Goal: Task Accomplishment & Management: Use online tool/utility

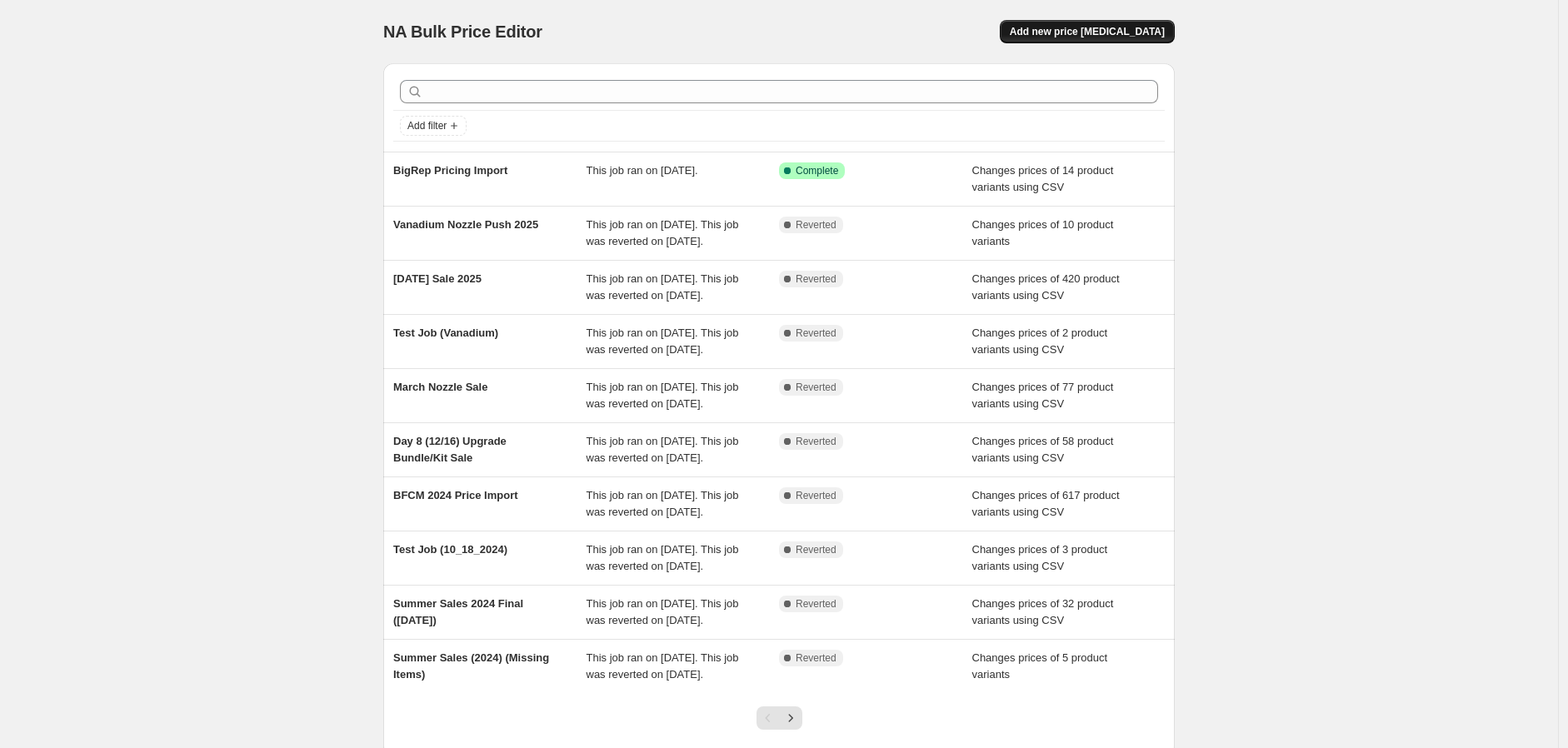
click at [1090, 37] on span "Add new price [MEDICAL_DATA]" at bounding box center [1087, 31] width 155 height 13
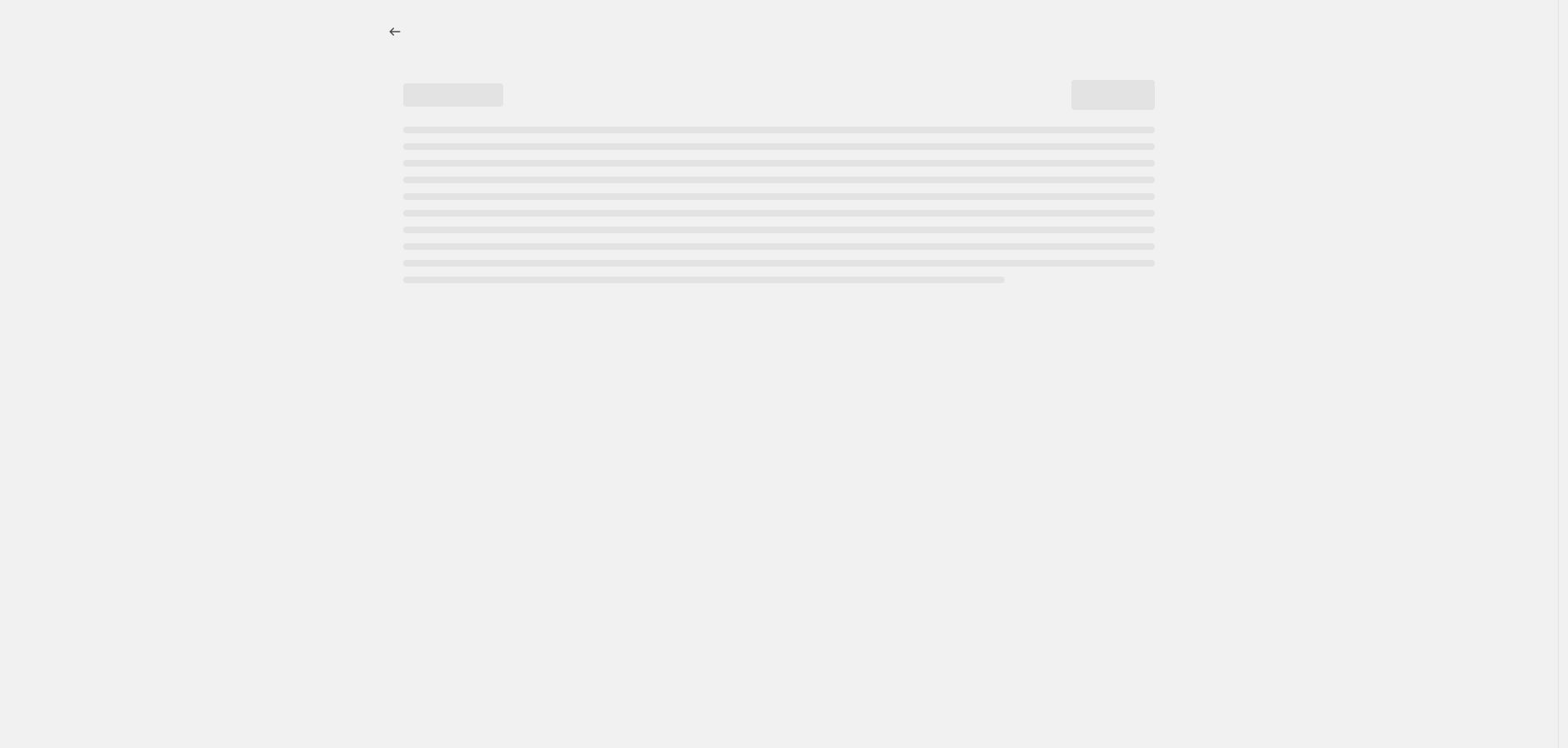
select select "percentage"
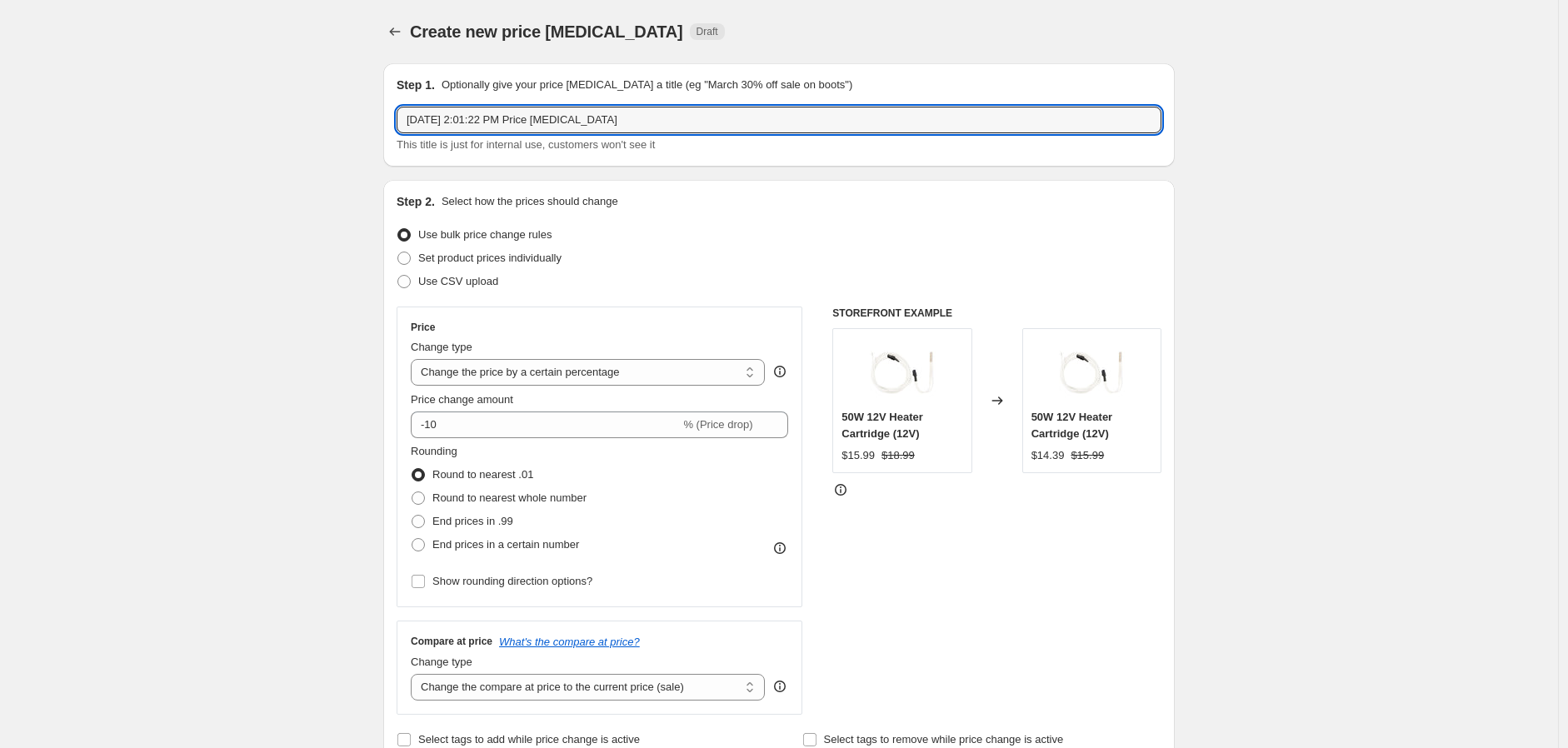
drag, startPoint x: 668, startPoint y: 125, endPoint x: 386, endPoint y: 134, distance: 282.1
click at [403, 28] on icon "Price change jobs" at bounding box center [394, 31] width 17 height 17
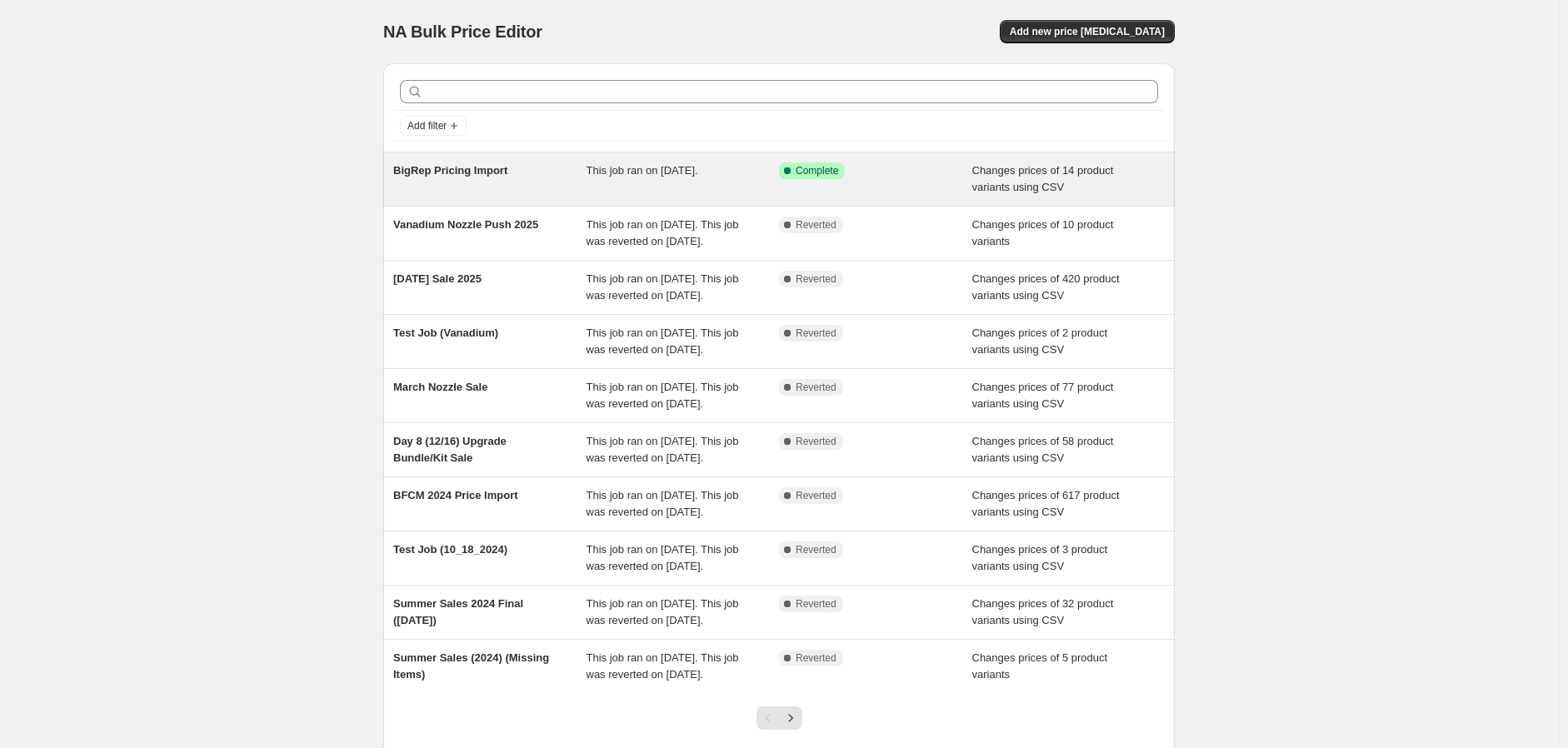
click at [479, 183] on div "BigRep Pricing Import" at bounding box center [490, 178] width 193 height 33
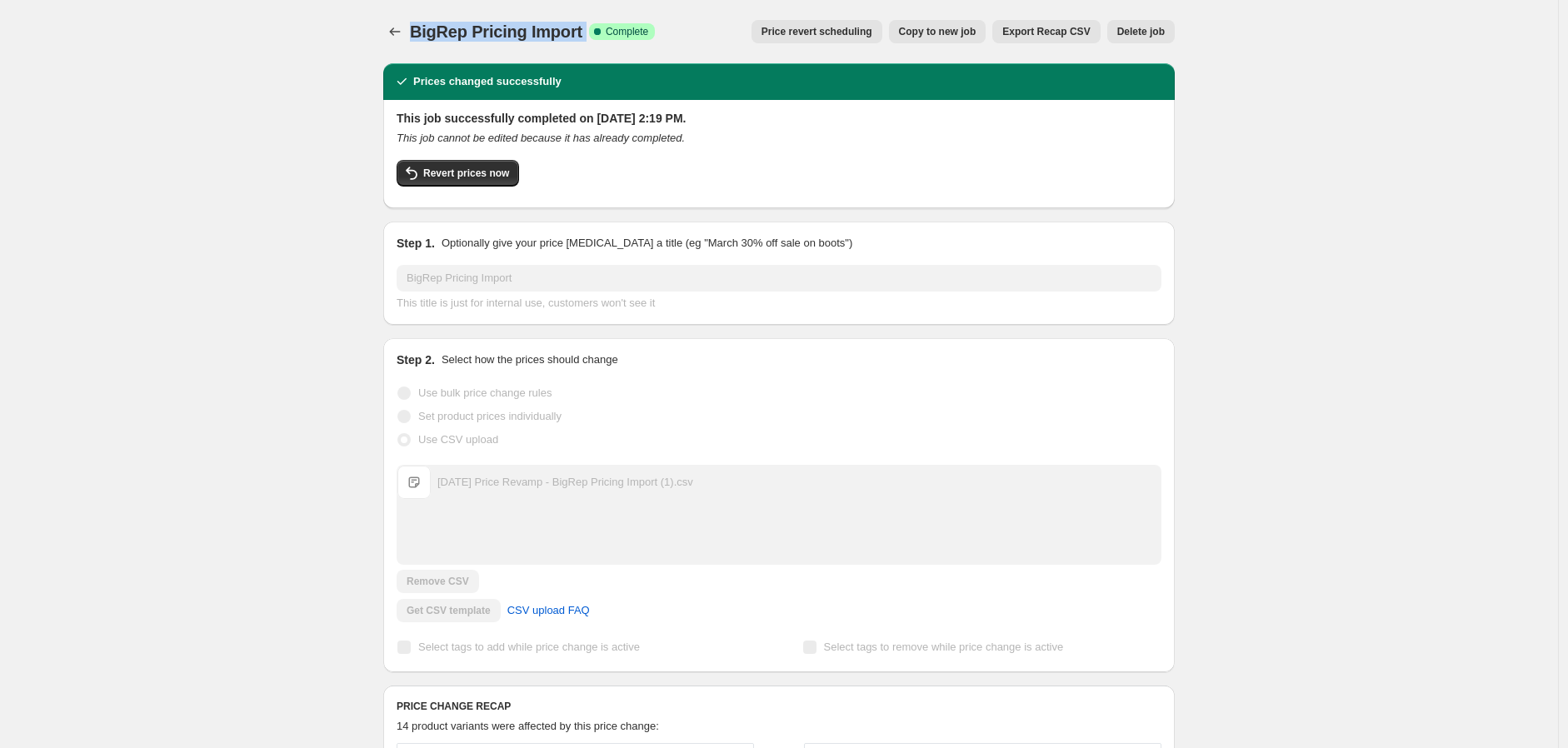
drag, startPoint x: 413, startPoint y: 28, endPoint x: 593, endPoint y: 34, distance: 180.1
click at [593, 34] on div "BigRep Pricing Import Success Complete Complete" at bounding box center [532, 31] width 245 height 23
copy div "BigRep Pricing Import Success Complete"
click at [401, 32] on icon "Price change jobs" at bounding box center [394, 31] width 17 height 17
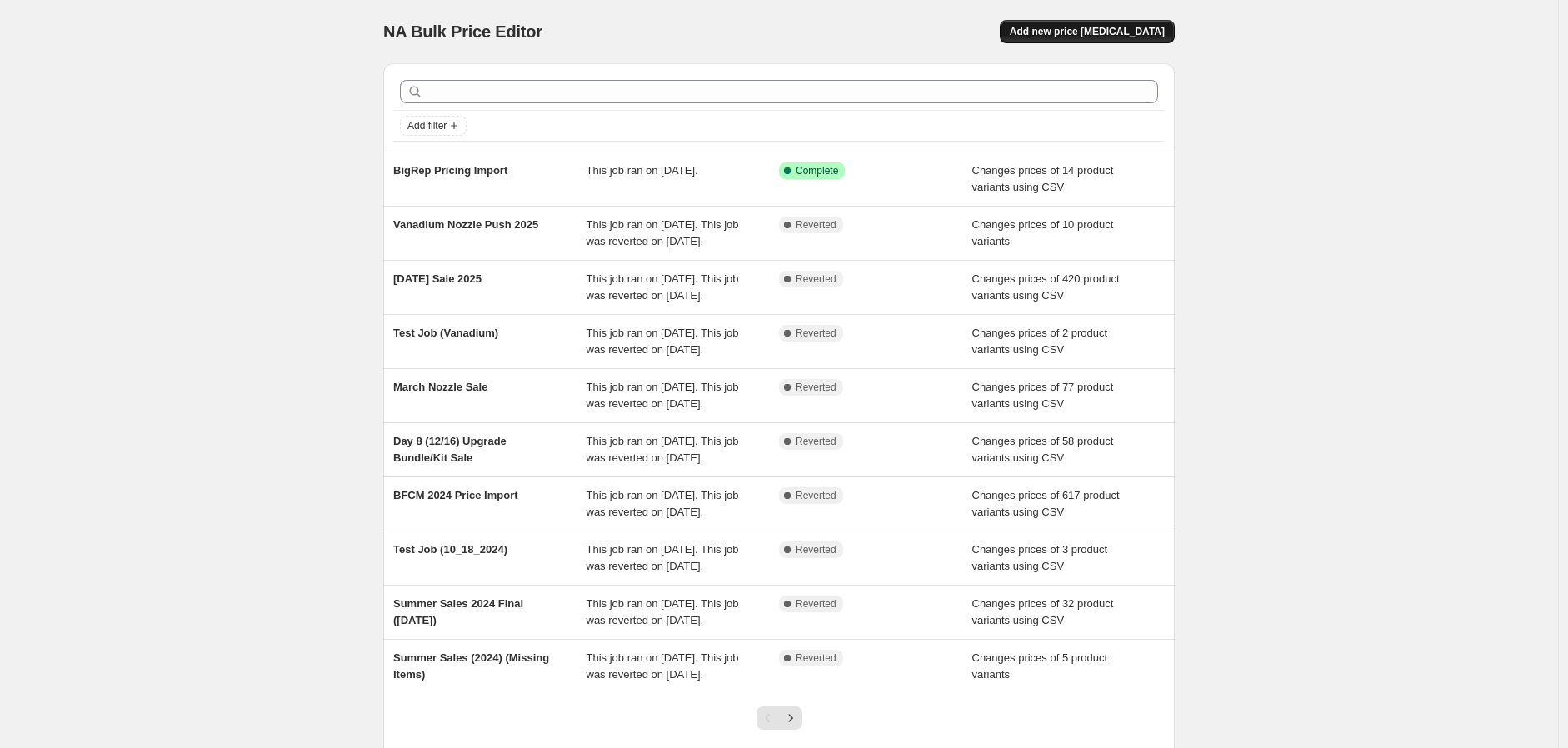
click at [1125, 32] on span "Add new price change job" at bounding box center [1087, 31] width 155 height 13
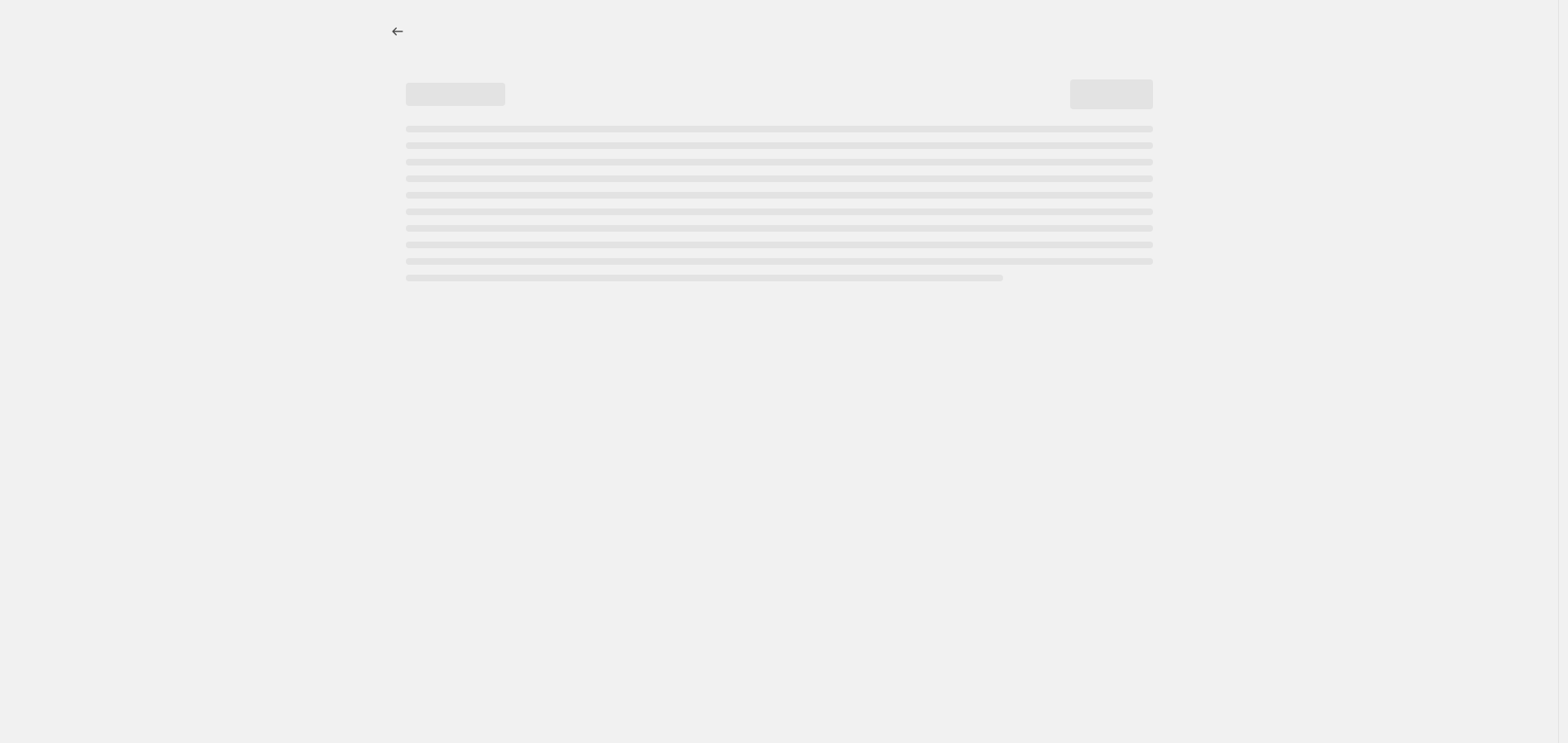
select select "percentage"
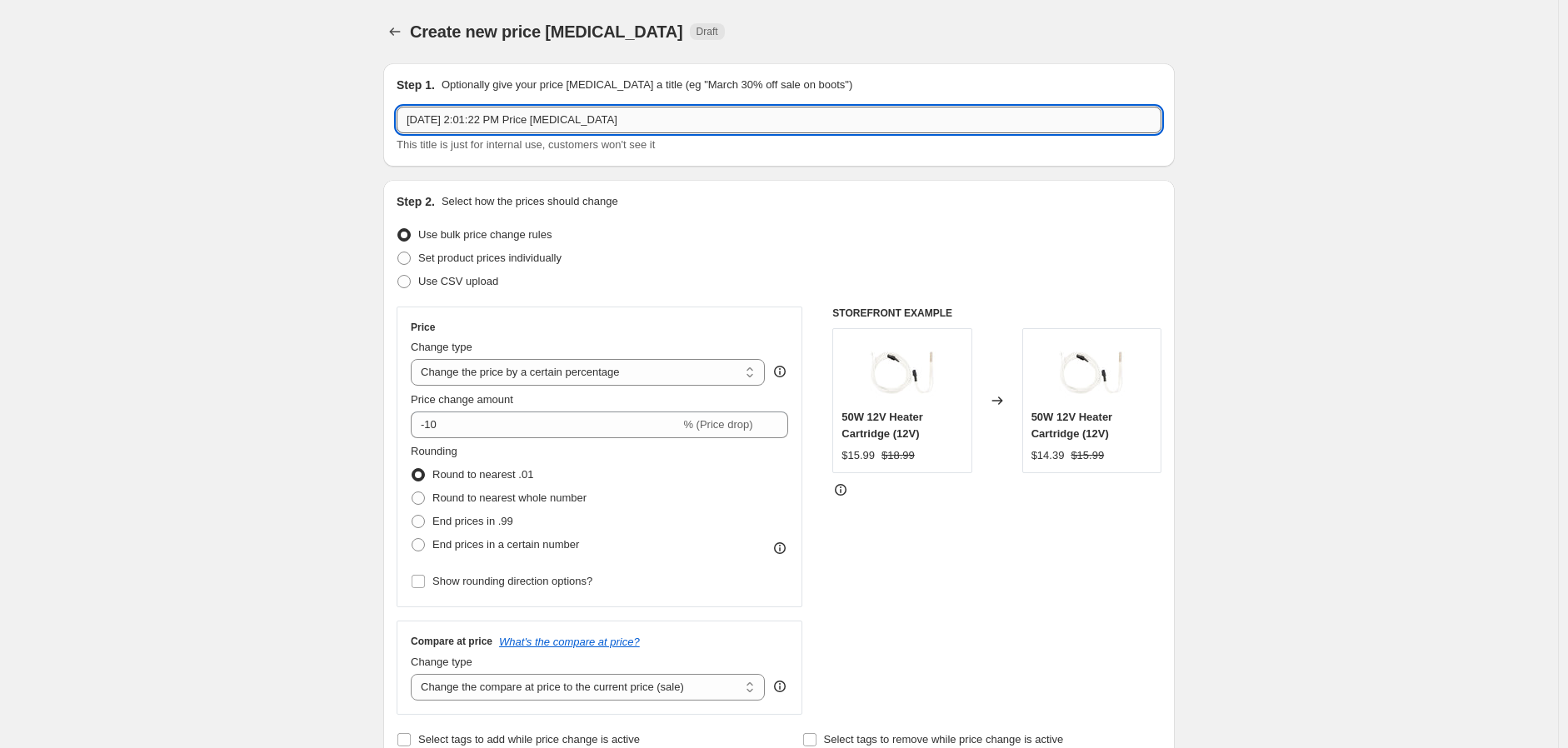
click at [614, 126] on input "Aug 13, 2025, 2:01:22 PM Price change job" at bounding box center [778, 120] width 765 height 27
drag, startPoint x: 670, startPoint y: 120, endPoint x: 305, endPoint y: 140, distance: 365.5
paste input "BigRep Pricing Import Success Complete"
type input "BigRep Pricing Import (Round 2)"
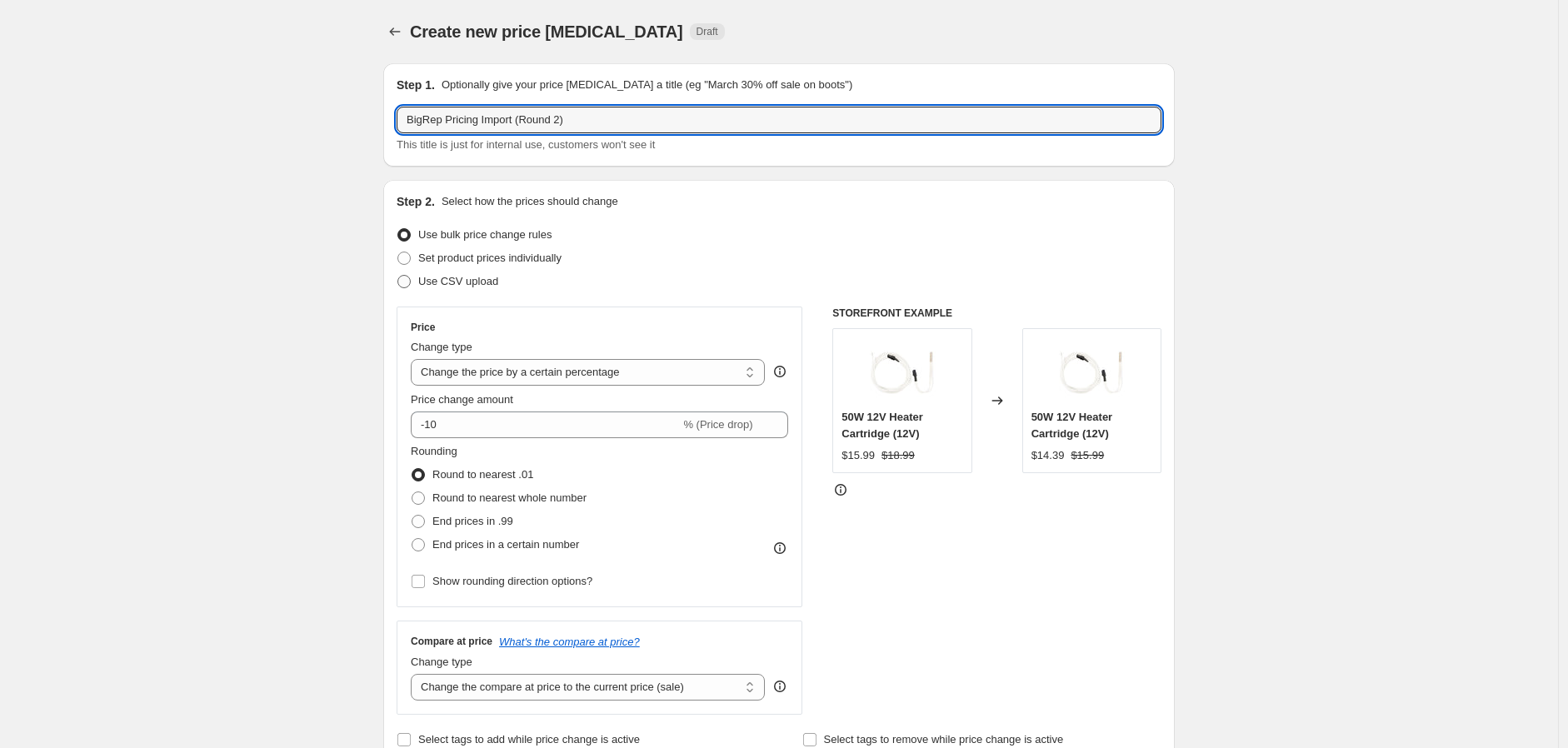
click at [427, 273] on span "Use CSV upload" at bounding box center [459, 281] width 80 height 17
click at [398, 275] on input "Use CSV upload" at bounding box center [397, 275] width 1 height 1
radio input "true"
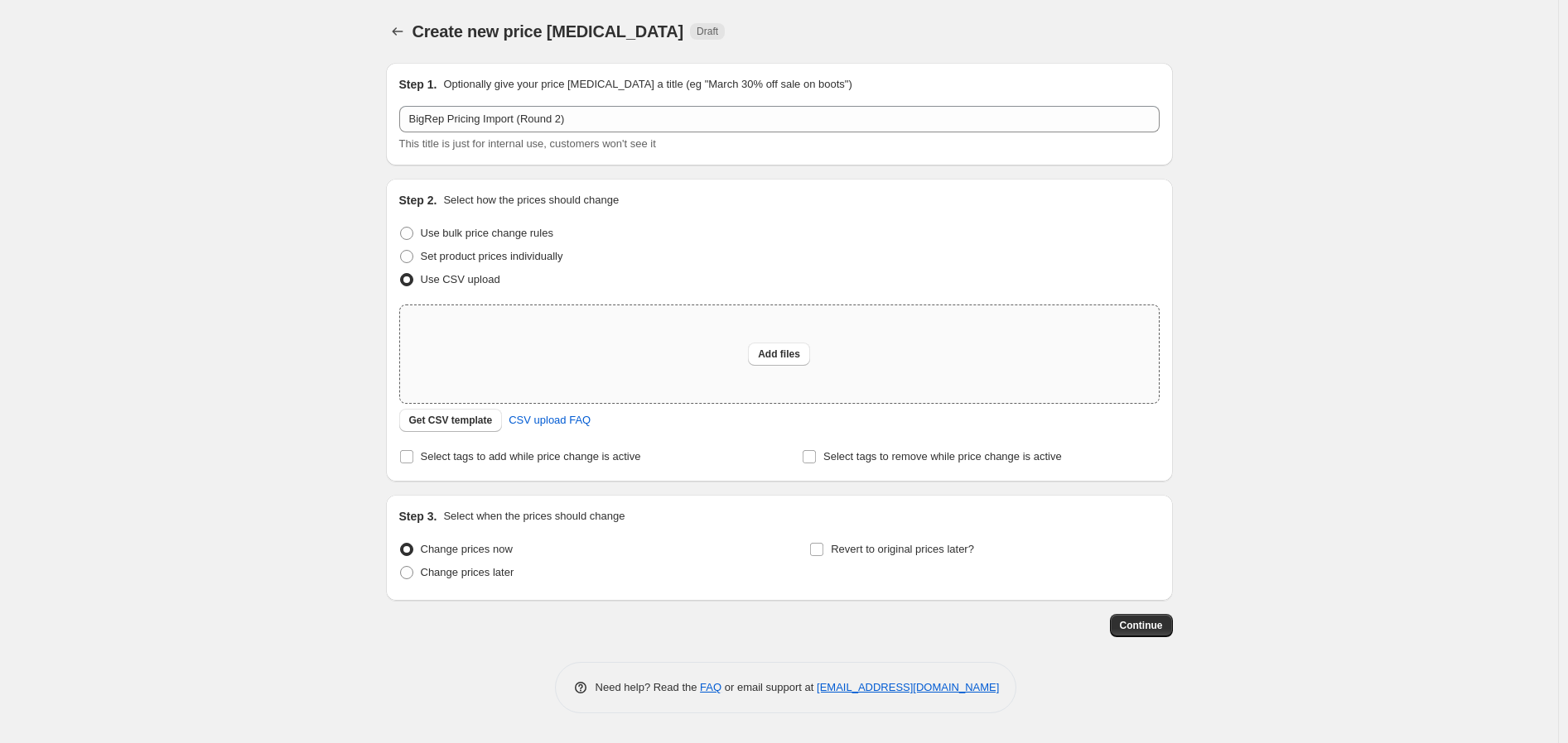
click at [742, 346] on div "Add files" at bounding box center [779, 354] width 758 height 97
type input "C:\fakepath\August 2025 Price Revamp - BigRep Pricing Import (2).csv"
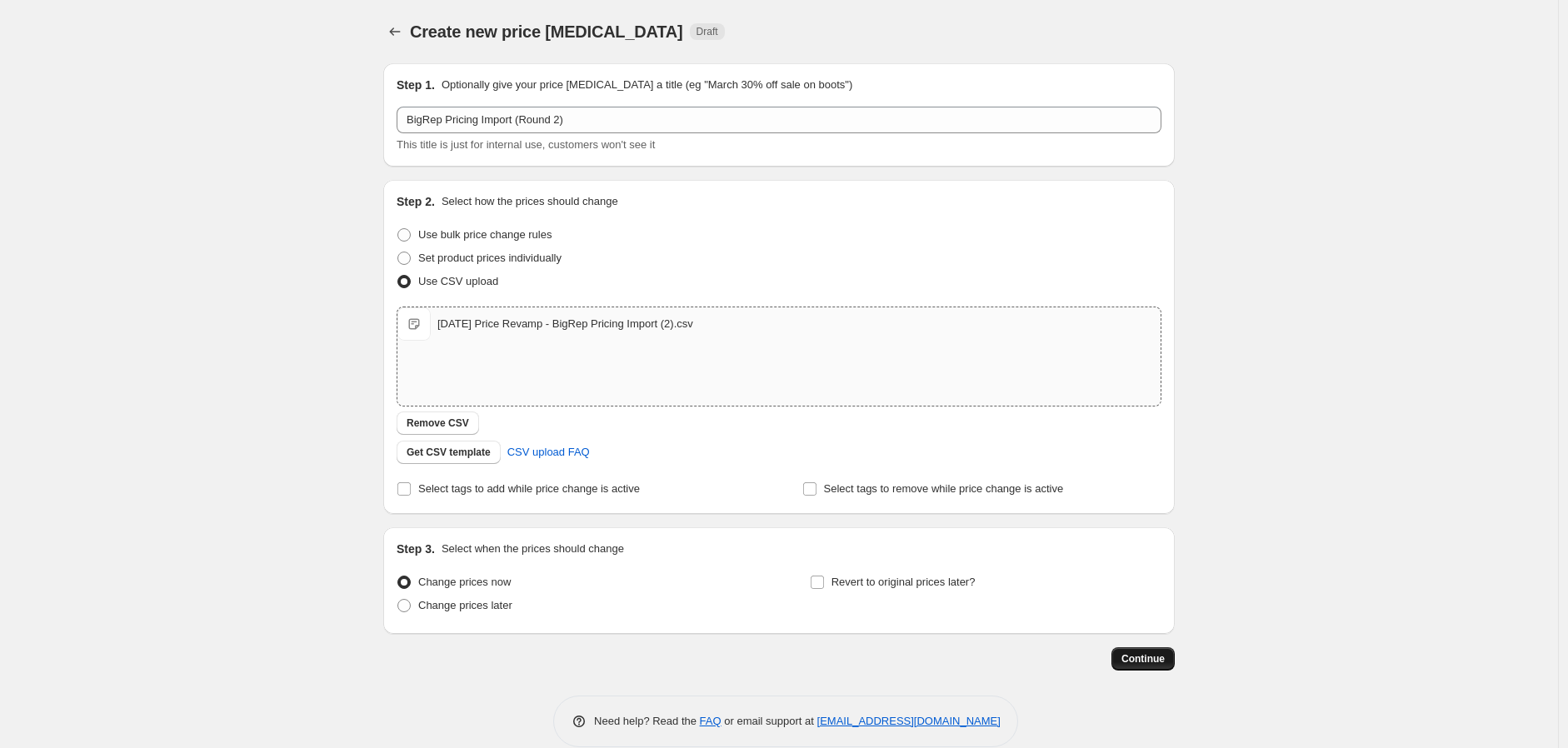
click at [1157, 658] on span "Continue" at bounding box center [1143, 659] width 44 height 13
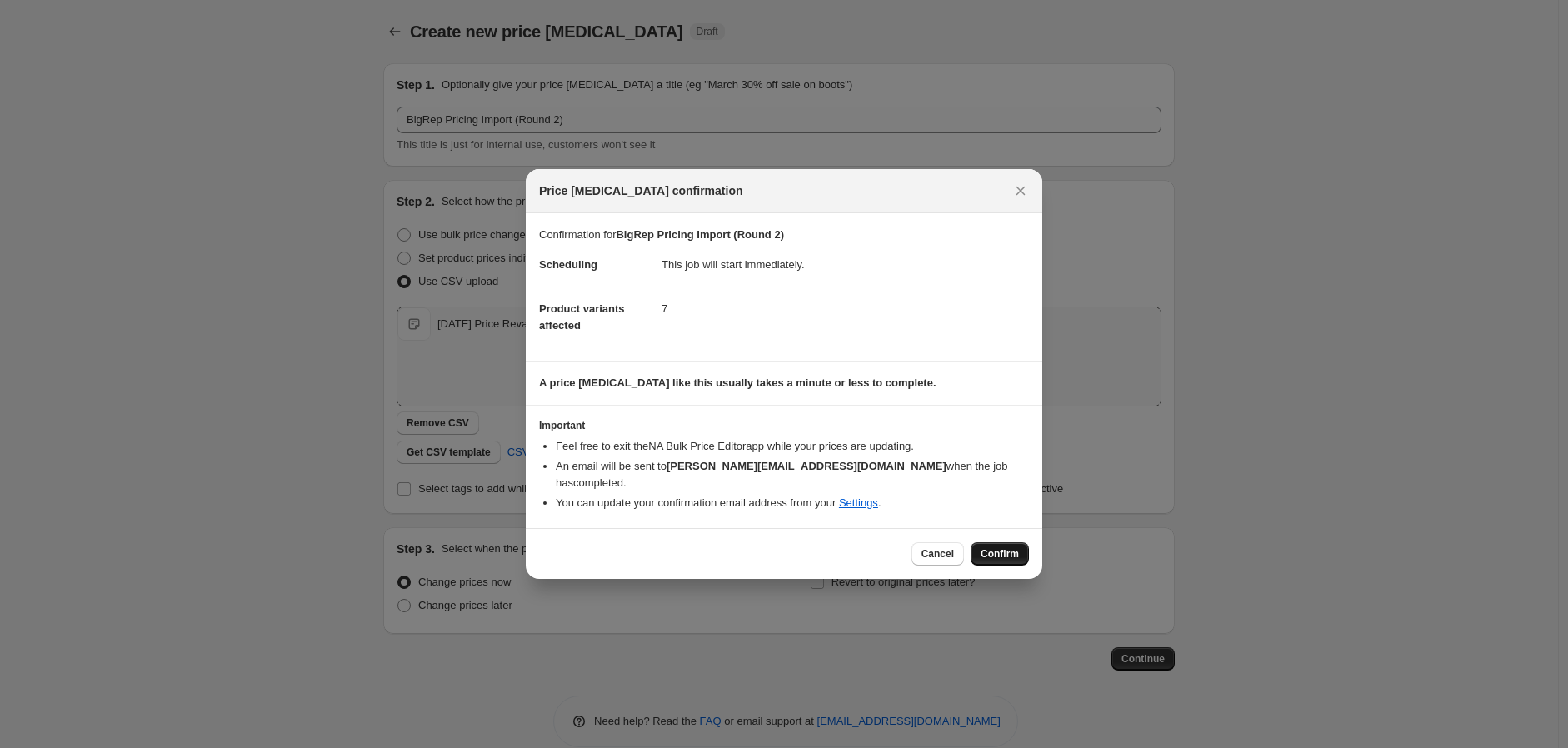
click at [987, 548] on span "Confirm" at bounding box center [1000, 554] width 38 height 13
